Goal: Check status: Check status

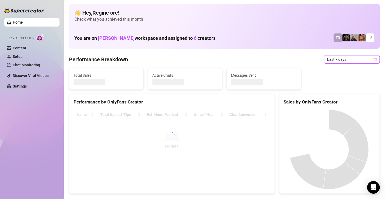
click at [350, 60] on span "Last 7 days" at bounding box center [351, 59] width 49 height 8
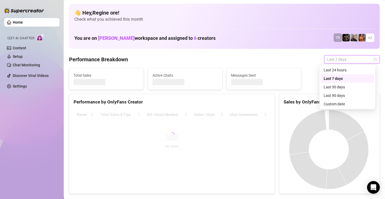
click at [342, 105] on div "Custom date" at bounding box center [347, 104] width 47 height 6
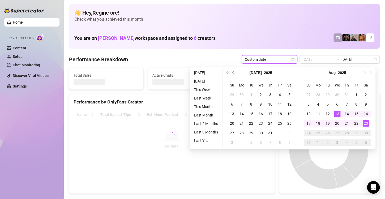
click at [365, 122] on div "23" at bounding box center [366, 123] width 6 height 6
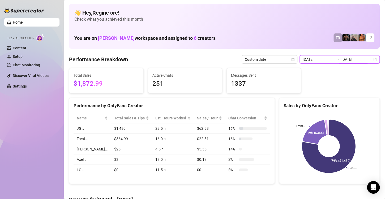
click at [323, 59] on input "[DATE]" at bounding box center [318, 60] width 30 height 6
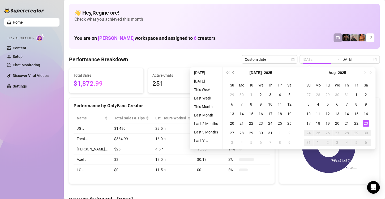
click at [366, 121] on div "23" at bounding box center [366, 123] width 6 height 6
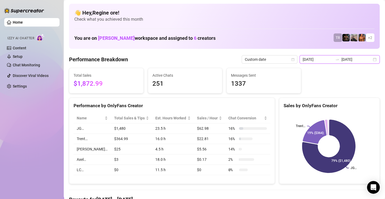
click at [314, 61] on input "[DATE]" at bounding box center [318, 60] width 30 height 6
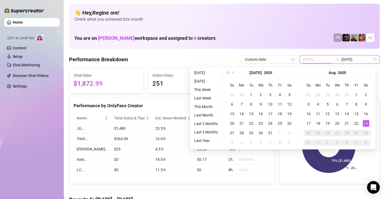
type input "[DATE]"
click at [364, 125] on div "23" at bounding box center [366, 123] width 6 height 6
click at [363, 125] on div "23" at bounding box center [366, 123] width 6 height 6
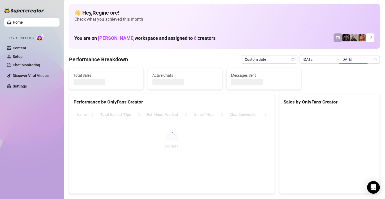
type input "[DATE]"
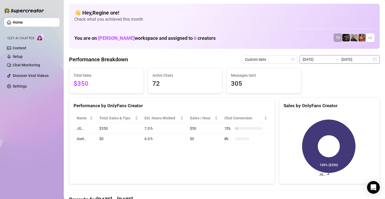
click at [319, 59] on input "[DATE]" at bounding box center [318, 60] width 30 height 6
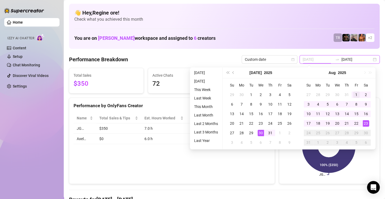
type input "[DATE]"
click at [354, 94] on div "1" at bounding box center [356, 95] width 6 height 6
type input "[DATE]"
click at [363, 122] on div "23" at bounding box center [366, 123] width 6 height 6
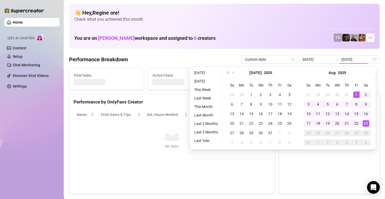
type input "[DATE]"
